Goal: Navigation & Orientation: Find specific page/section

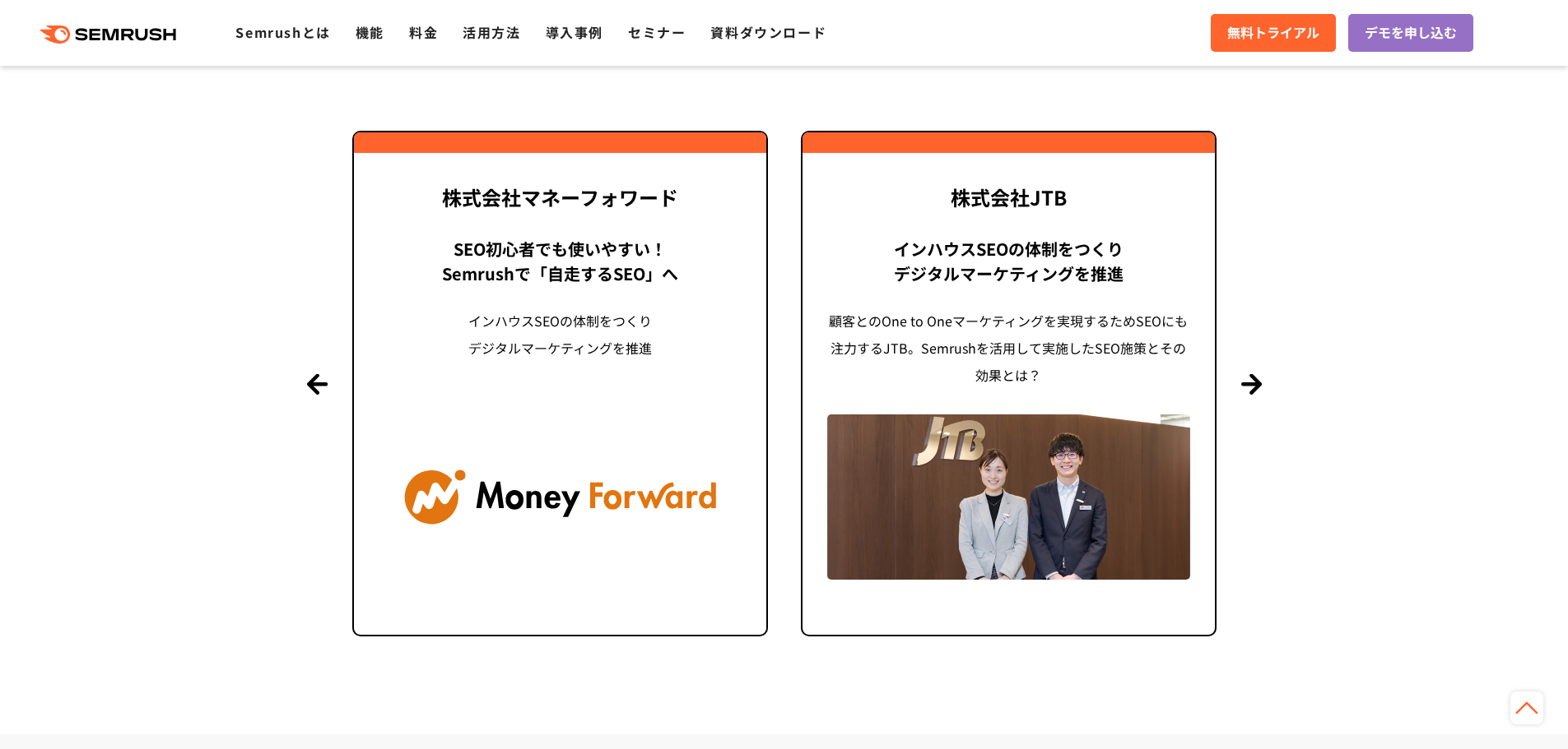
scroll to position [4031, 0]
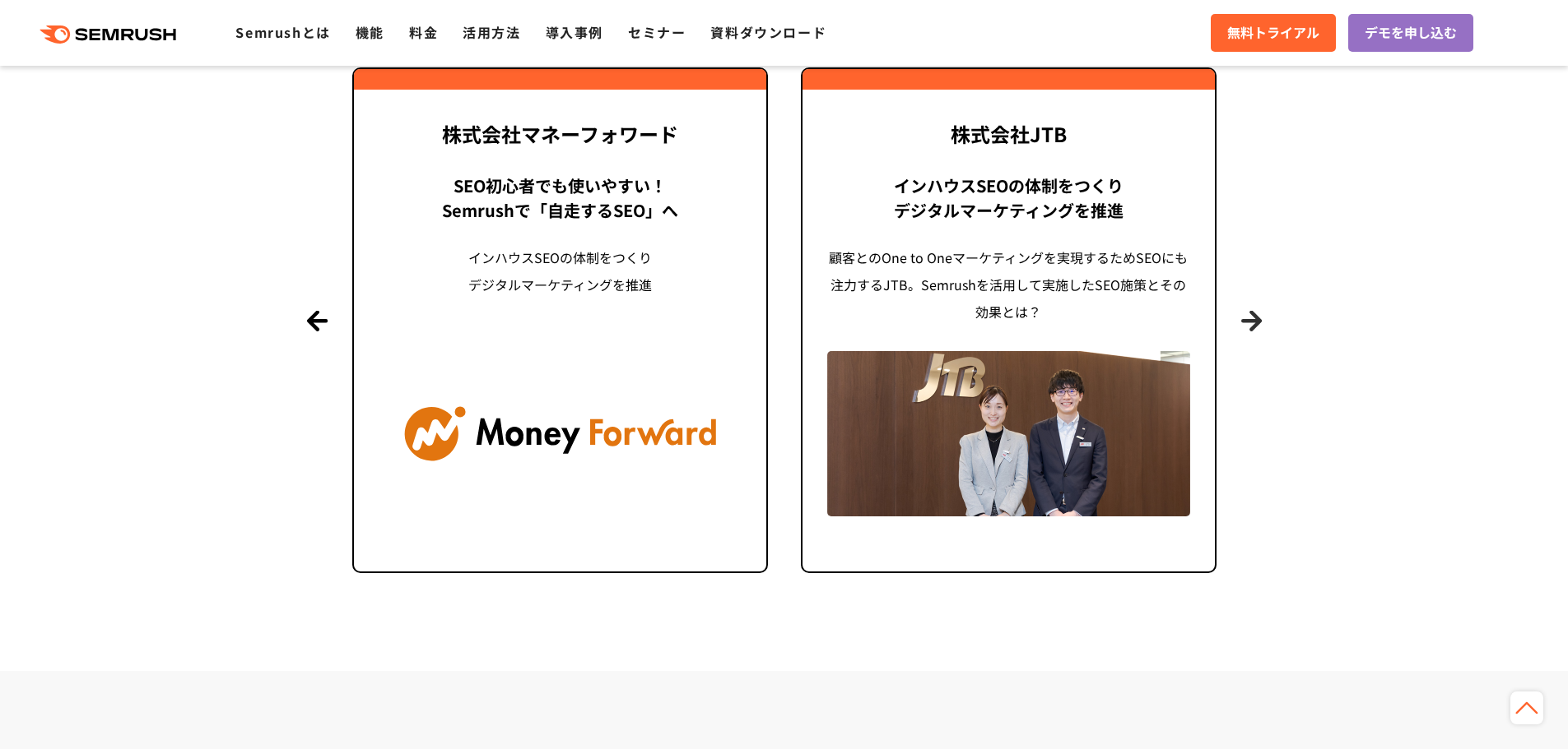
click at [1254, 323] on button "Next" at bounding box center [1251, 320] width 20 height 20
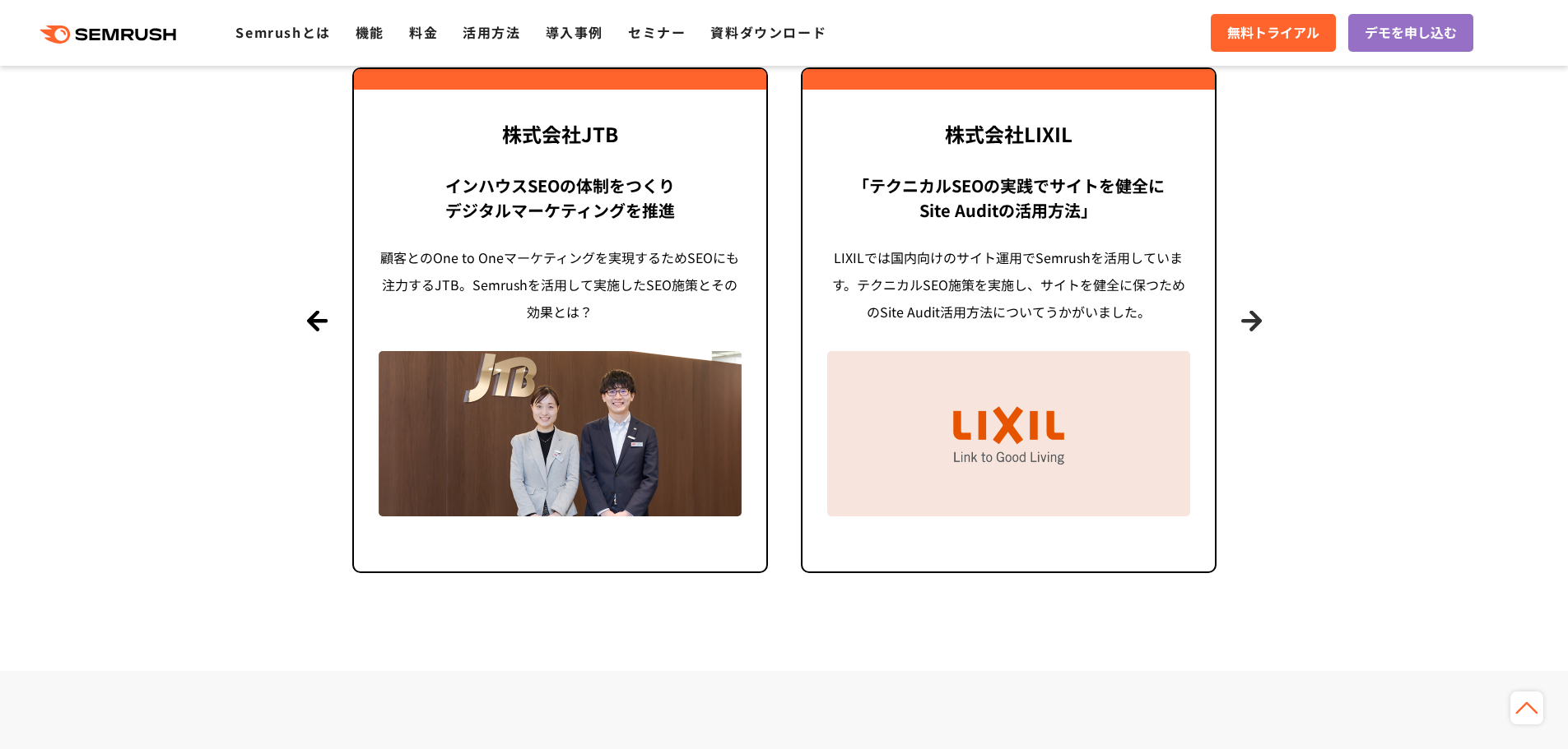
click at [1254, 323] on button "Next" at bounding box center [1251, 320] width 20 height 20
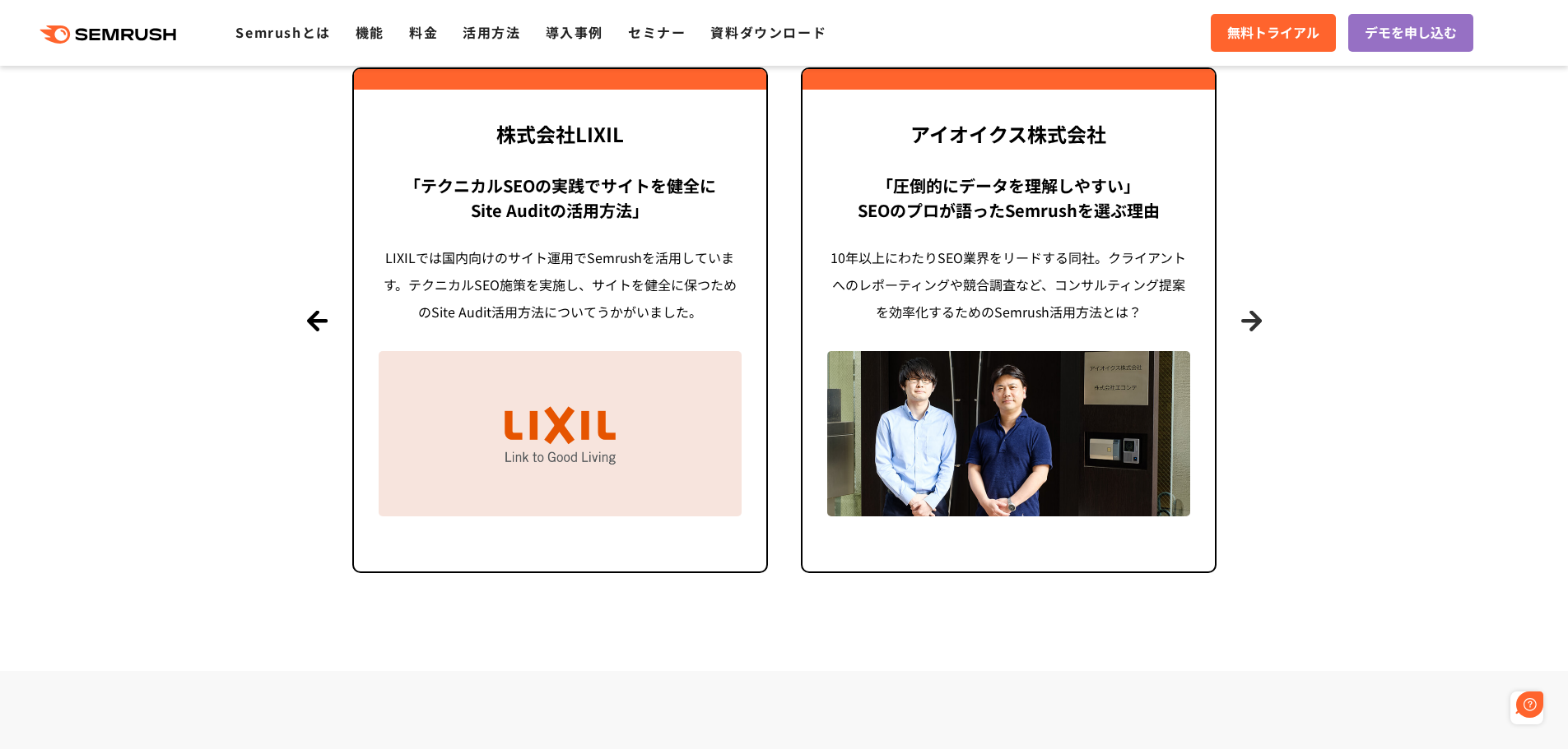
scroll to position [0, 0]
click at [1253, 324] on button "Next" at bounding box center [1251, 320] width 20 height 20
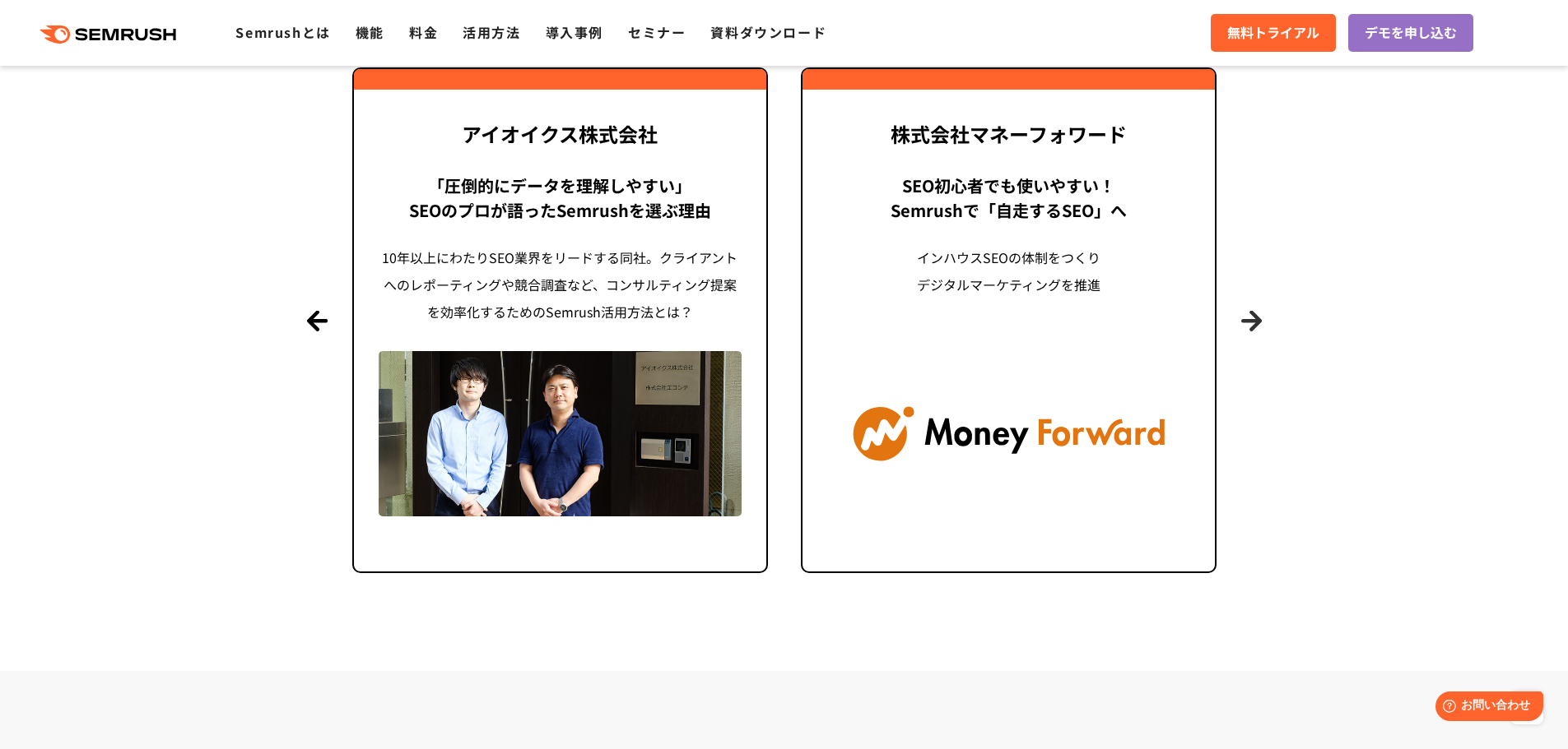
click at [1253, 324] on button "Next" at bounding box center [1251, 320] width 20 height 20
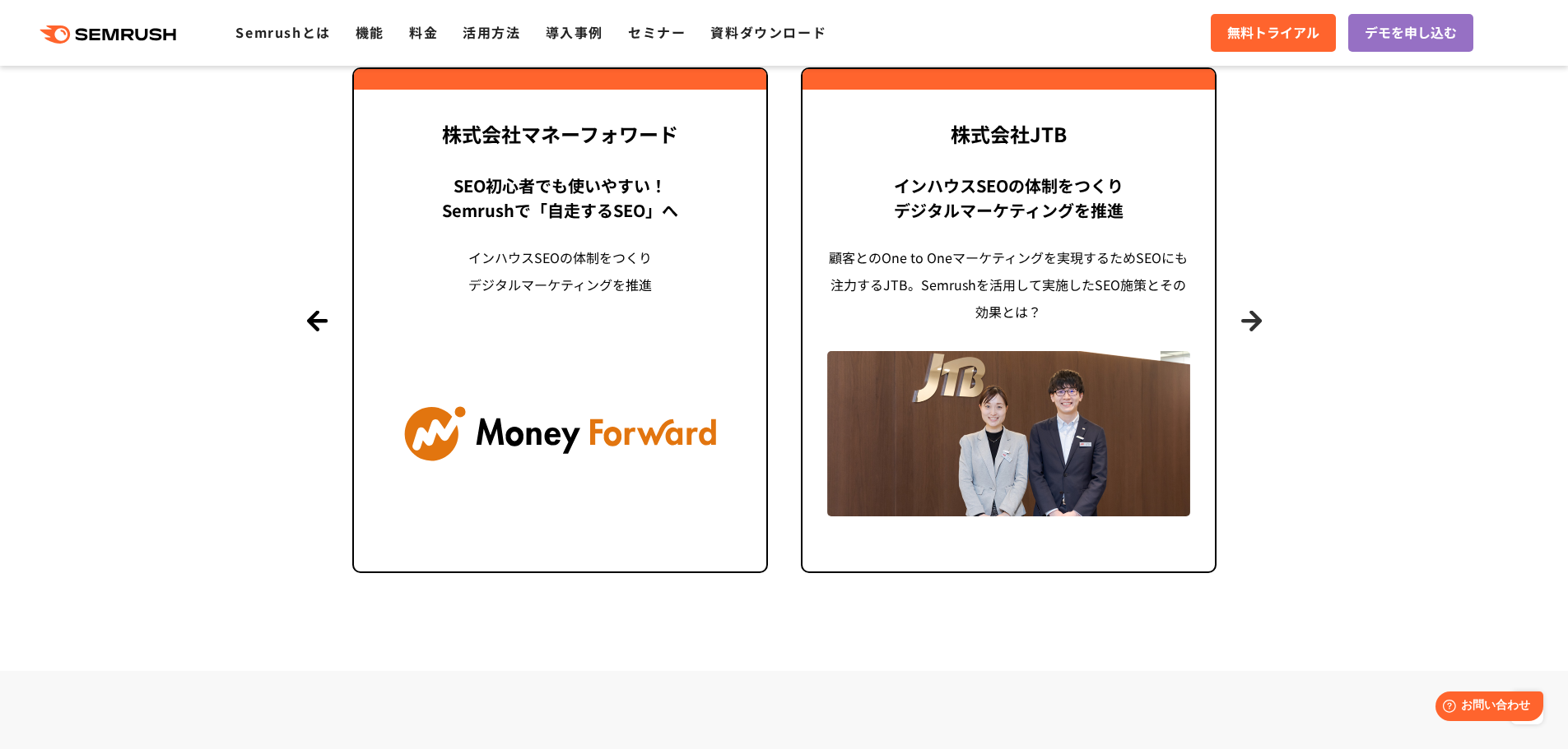
click at [1253, 324] on button "Next" at bounding box center [1251, 320] width 20 height 20
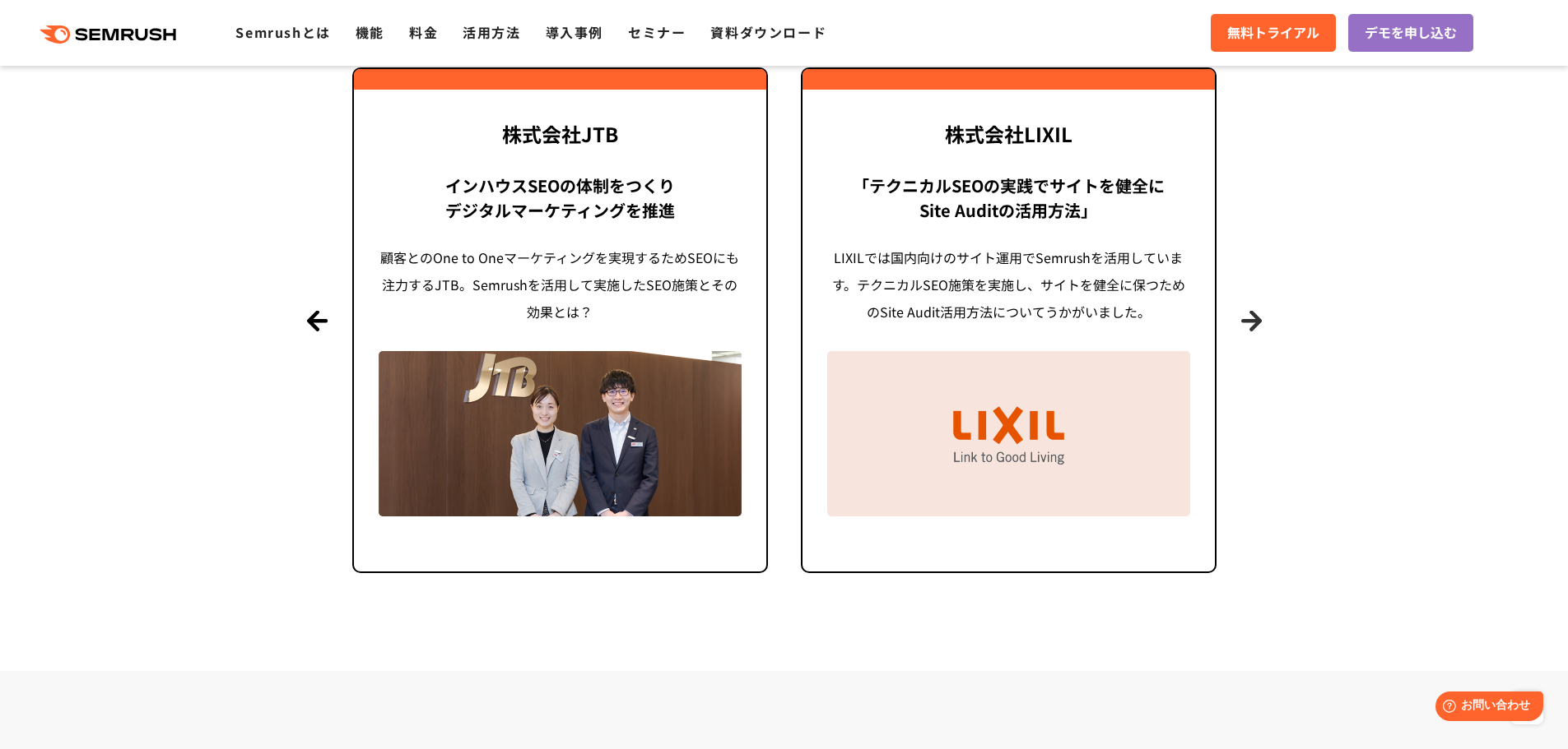
click at [1253, 324] on button "Next" at bounding box center [1251, 320] width 20 height 20
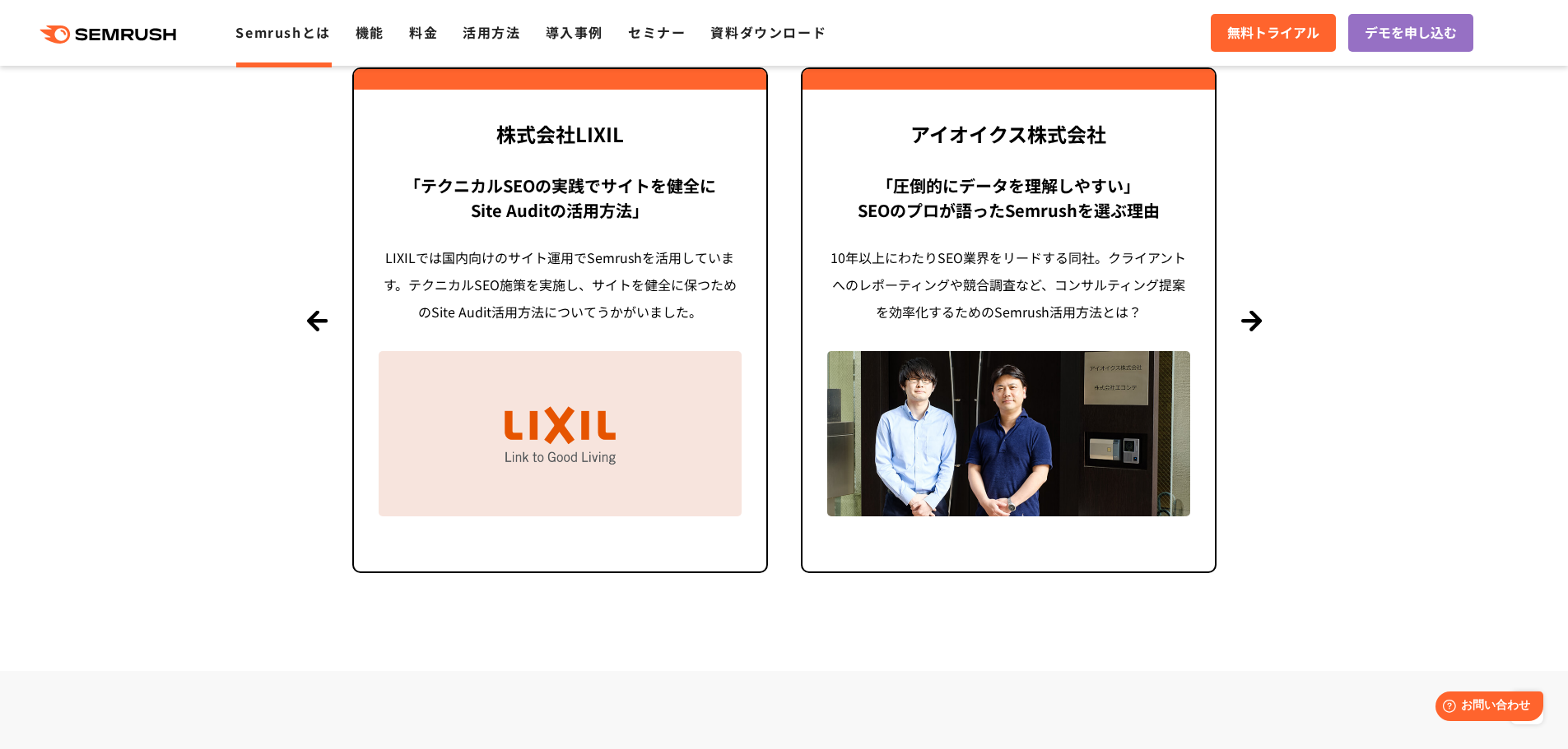
click at [260, 36] on link "Semrushとは" at bounding box center [283, 32] width 95 height 19
